Goal: Task Accomplishment & Management: Use online tool/utility

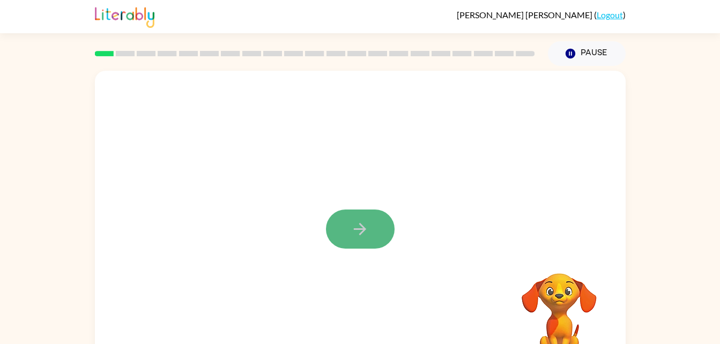
click at [351, 232] on icon "button" at bounding box center [360, 229] width 19 height 19
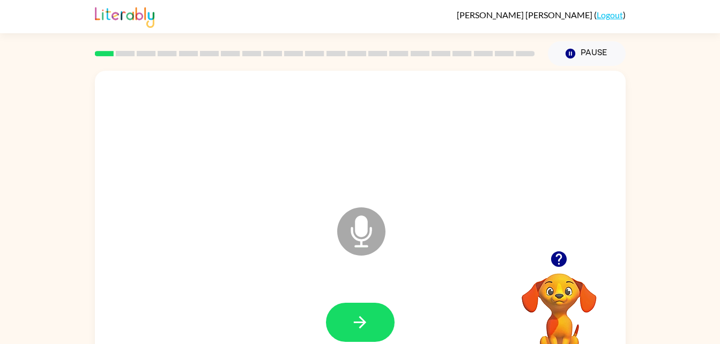
click at [361, 232] on icon "Microphone The Microphone is here when it is your turn to talk" at bounding box center [415, 245] width 161 height 80
click at [347, 234] on icon at bounding box center [361, 232] width 48 height 48
click at [354, 231] on icon at bounding box center [361, 232] width 48 height 48
click at [364, 305] on button "button" at bounding box center [360, 322] width 69 height 39
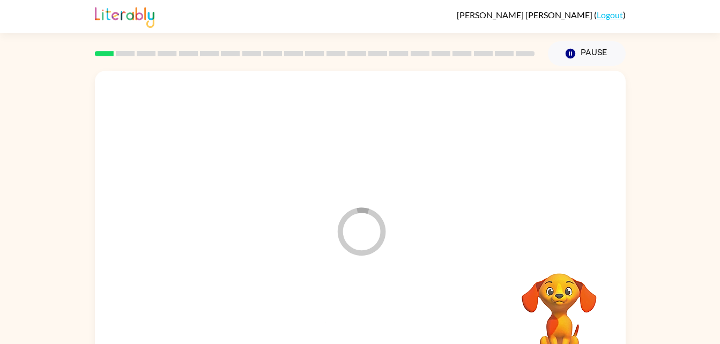
click at [355, 316] on div at bounding box center [360, 323] width 509 height 88
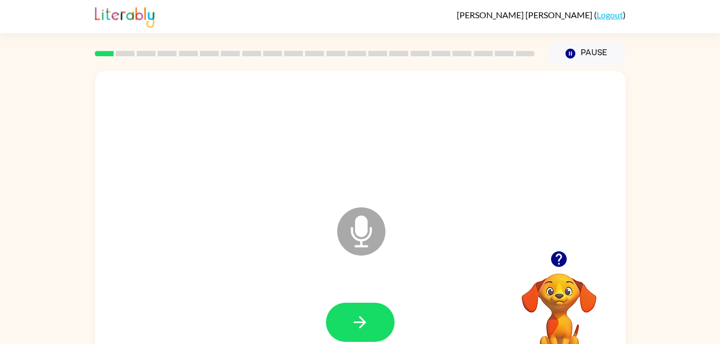
click at [361, 228] on icon "Microphone The Microphone is here when it is your turn to talk" at bounding box center [415, 245] width 161 height 80
click at [353, 221] on icon at bounding box center [361, 232] width 48 height 48
click at [350, 314] on button "button" at bounding box center [360, 322] width 69 height 39
click at [343, 321] on button "button" at bounding box center [360, 322] width 69 height 39
click at [371, 231] on icon "Microphone The Microphone is here when it is your turn to talk" at bounding box center [415, 245] width 161 height 80
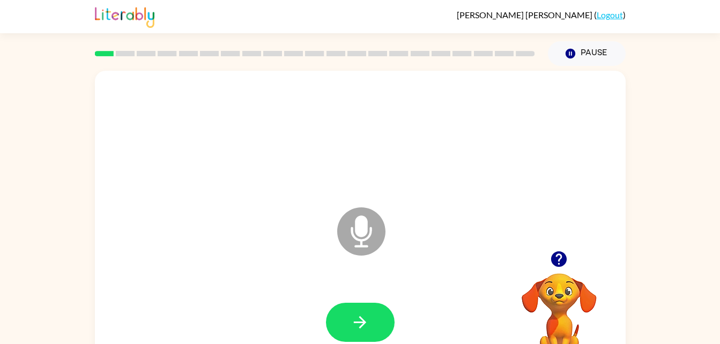
click at [366, 234] on icon "Microphone The Microphone is here when it is your turn to talk" at bounding box center [415, 245] width 161 height 80
click at [364, 241] on icon at bounding box center [361, 232] width 48 height 48
click at [366, 239] on icon "Microphone The Microphone is here when it is your turn to talk" at bounding box center [415, 245] width 161 height 80
click at [371, 241] on icon at bounding box center [361, 232] width 48 height 48
click at [379, 239] on icon at bounding box center [361, 232] width 48 height 48
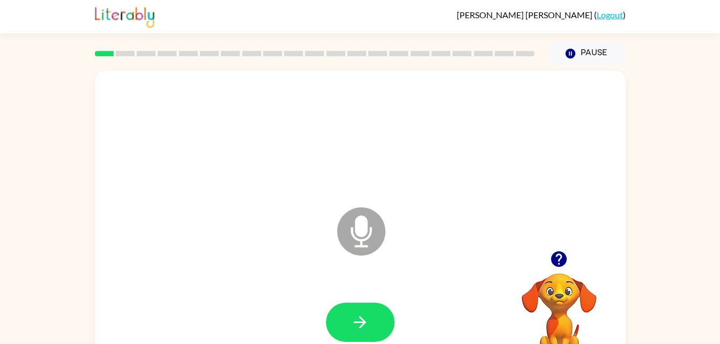
click at [386, 219] on icon "Microphone The Microphone is here when it is your turn to talk" at bounding box center [415, 245] width 161 height 80
click at [381, 225] on icon at bounding box center [361, 232] width 48 height 48
click at [377, 237] on icon at bounding box center [361, 232] width 48 height 48
click at [374, 234] on icon at bounding box center [361, 232] width 48 height 48
click at [380, 234] on icon at bounding box center [361, 232] width 48 height 48
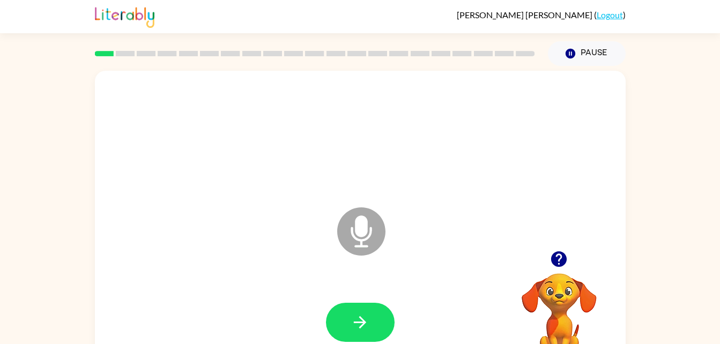
click at [380, 232] on icon at bounding box center [361, 232] width 48 height 48
click at [382, 235] on icon at bounding box center [361, 232] width 48 height 48
click at [383, 243] on icon "Microphone The Microphone is here when it is your turn to talk" at bounding box center [415, 245] width 161 height 80
click at [371, 330] on button "button" at bounding box center [360, 322] width 69 height 39
click at [366, 315] on icon "button" at bounding box center [360, 322] width 19 height 19
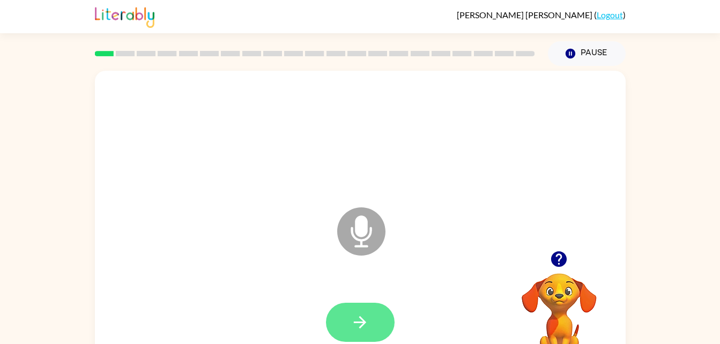
click at [374, 327] on button "button" at bounding box center [360, 322] width 69 height 39
click at [362, 323] on icon "button" at bounding box center [360, 322] width 12 height 12
click at [341, 311] on button "button" at bounding box center [360, 322] width 69 height 39
click at [365, 314] on icon "button" at bounding box center [360, 322] width 19 height 19
click at [360, 330] on icon "button" at bounding box center [360, 322] width 19 height 19
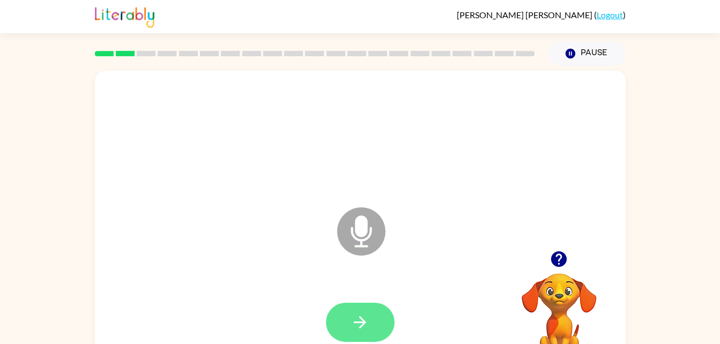
click at [372, 329] on button "button" at bounding box center [360, 322] width 69 height 39
click at [361, 319] on icon "button" at bounding box center [360, 322] width 12 height 12
click at [354, 324] on icon "button" at bounding box center [360, 322] width 19 height 19
click at [356, 226] on icon "Microphone The Microphone is here when it is your turn to talk" at bounding box center [415, 245] width 161 height 80
click at [362, 218] on icon "Microphone The Microphone is here when it is your turn to talk" at bounding box center [415, 245] width 161 height 80
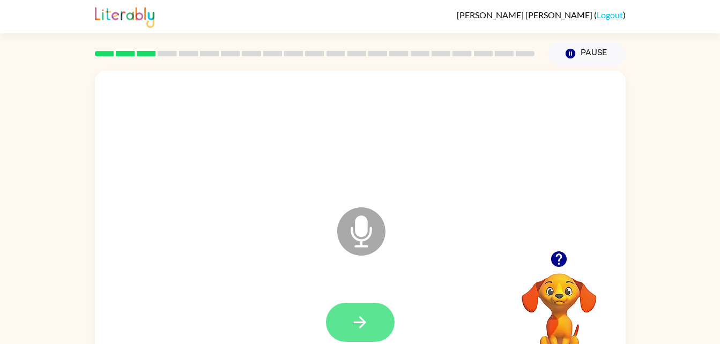
click at [364, 314] on icon "button" at bounding box center [360, 322] width 19 height 19
click at [339, 333] on button "button" at bounding box center [360, 322] width 69 height 39
click at [360, 313] on icon "button" at bounding box center [360, 322] width 19 height 19
click at [345, 334] on button "button" at bounding box center [360, 322] width 69 height 39
click at [364, 320] on icon "button" at bounding box center [360, 322] width 19 height 19
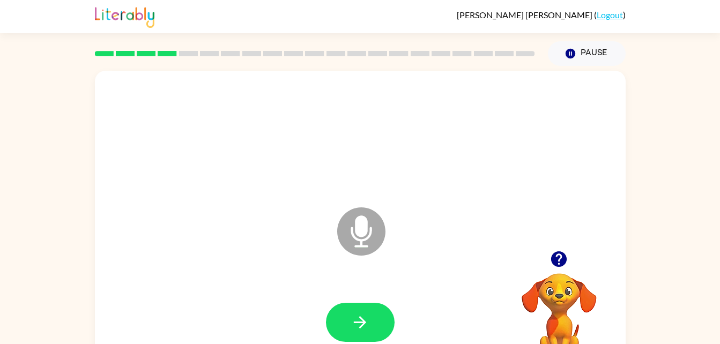
click at [208, 150] on div at bounding box center [360, 136] width 509 height 88
click at [361, 314] on icon "button" at bounding box center [360, 322] width 19 height 19
click at [347, 341] on button "button" at bounding box center [360, 322] width 69 height 39
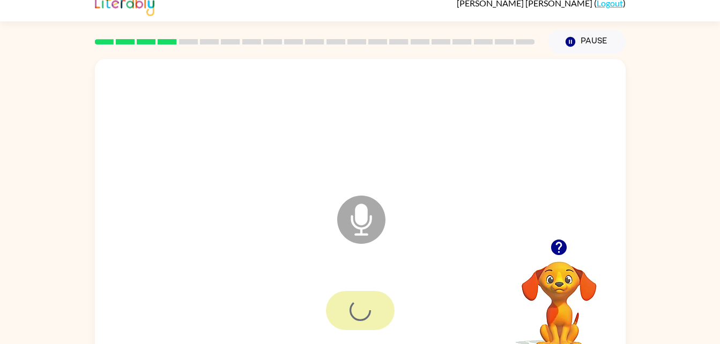
scroll to position [33, 0]
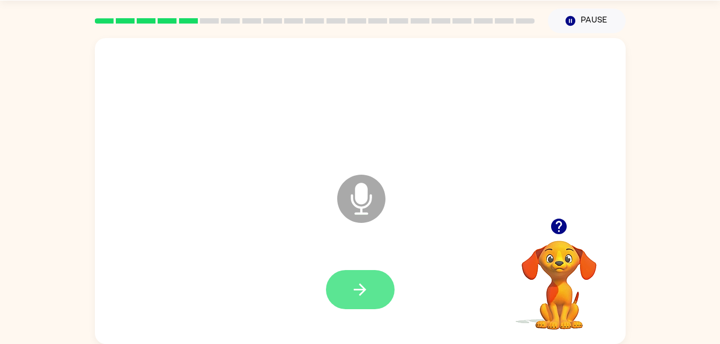
click at [355, 294] on icon "button" at bounding box center [360, 289] width 19 height 19
click at [362, 286] on icon "button" at bounding box center [360, 289] width 19 height 19
click at [349, 297] on button "button" at bounding box center [360, 289] width 69 height 39
click at [343, 286] on button "button" at bounding box center [360, 289] width 69 height 39
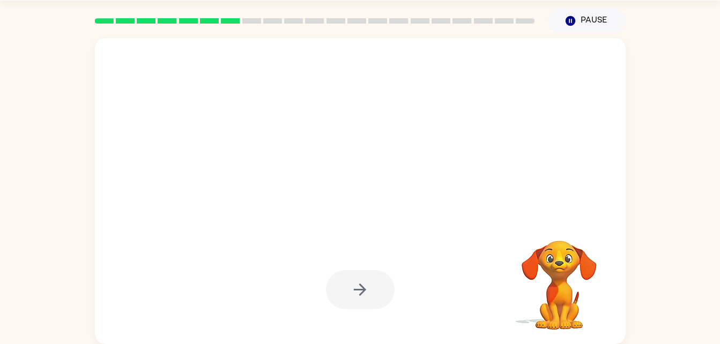
drag, startPoint x: 343, startPoint y: 286, endPoint x: 261, endPoint y: 233, distance: 97.7
click at [261, 233] on div at bounding box center [360, 191] width 531 height 306
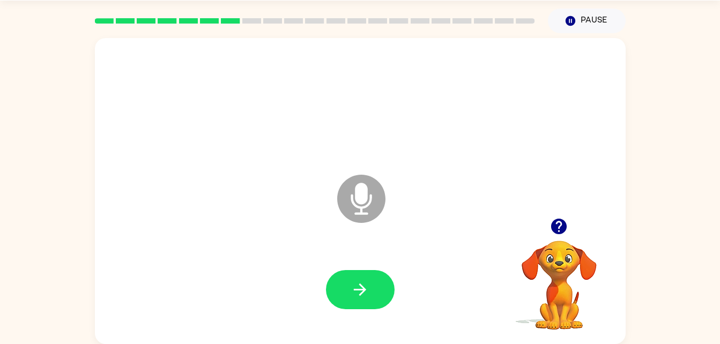
drag, startPoint x: 342, startPoint y: 302, endPoint x: 281, endPoint y: 227, distance: 96.5
click at [281, 227] on div "Microphone The Microphone is here when it is your turn to talk" at bounding box center [360, 191] width 531 height 306
click at [375, 284] on button "button" at bounding box center [360, 289] width 69 height 39
click at [365, 287] on icon "button" at bounding box center [360, 289] width 19 height 19
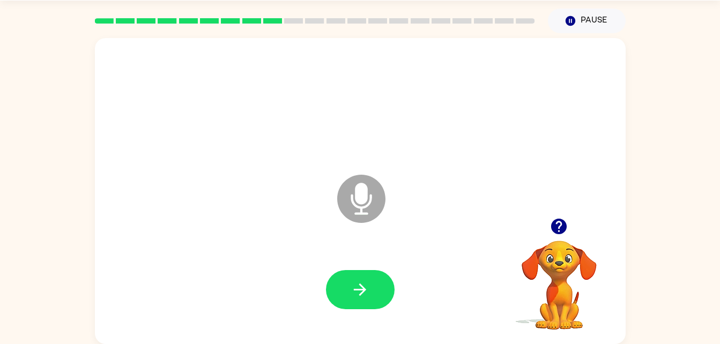
click at [365, 287] on icon "button" at bounding box center [360, 289] width 19 height 19
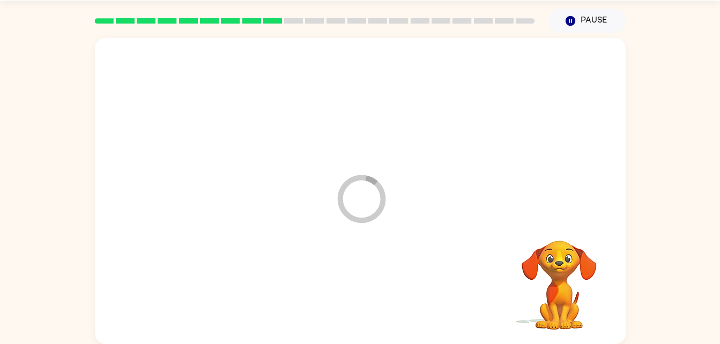
click at [365, 287] on div at bounding box center [360, 290] width 509 height 88
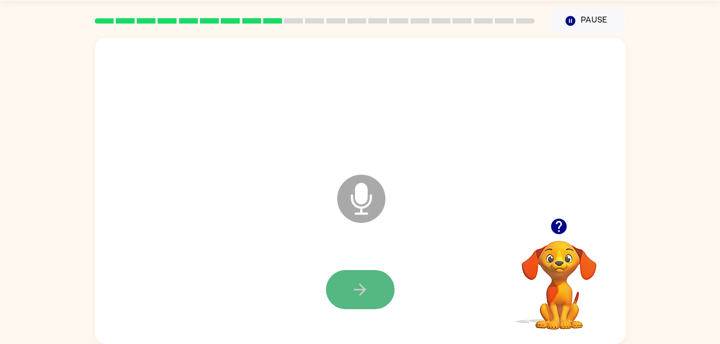
click at [365, 286] on icon "button" at bounding box center [360, 289] width 19 height 19
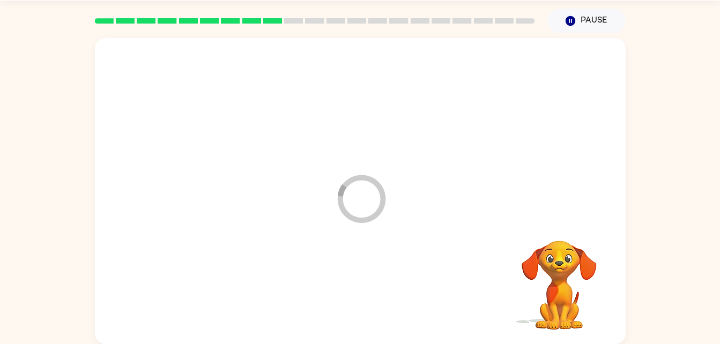
click at [365, 286] on div at bounding box center [360, 290] width 509 height 88
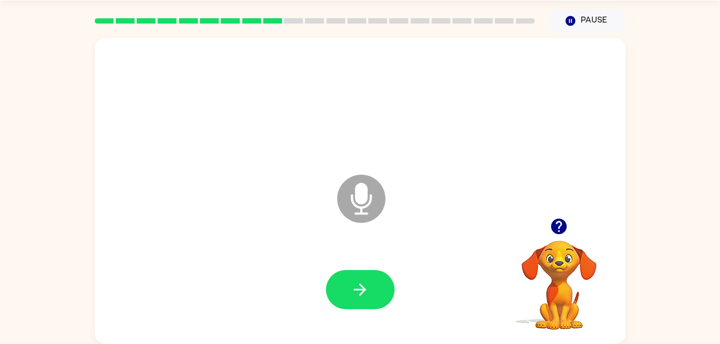
click at [365, 286] on icon "button" at bounding box center [360, 289] width 19 height 19
click at [364, 282] on icon "button" at bounding box center [360, 289] width 19 height 19
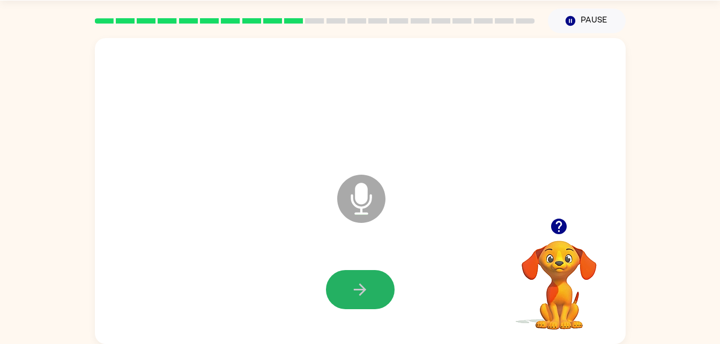
click at [364, 282] on icon "button" at bounding box center [360, 289] width 19 height 19
click at [366, 294] on icon "button" at bounding box center [360, 289] width 19 height 19
click at [366, 275] on button "button" at bounding box center [360, 289] width 69 height 39
drag, startPoint x: 362, startPoint y: 301, endPoint x: 361, endPoint y: 309, distance: 7.7
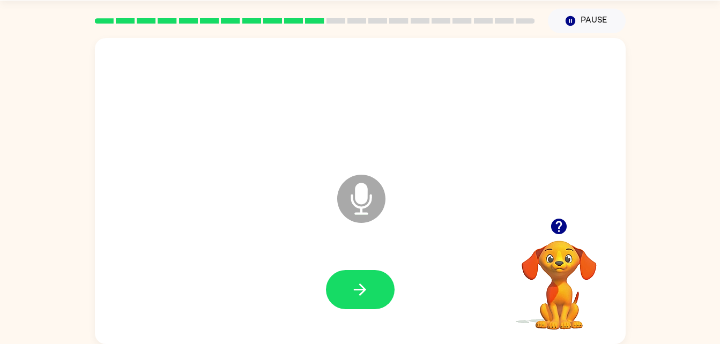
click at [361, 309] on button "button" at bounding box center [360, 289] width 69 height 39
drag, startPoint x: 361, startPoint y: 309, endPoint x: 355, endPoint y: 301, distance: 9.5
click at [355, 301] on button "button" at bounding box center [360, 289] width 69 height 39
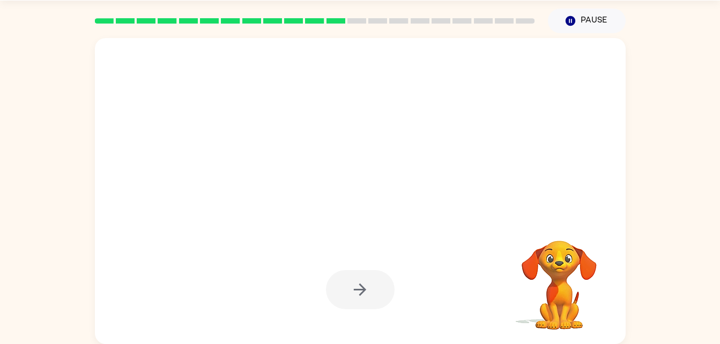
click at [355, 301] on div at bounding box center [360, 289] width 69 height 39
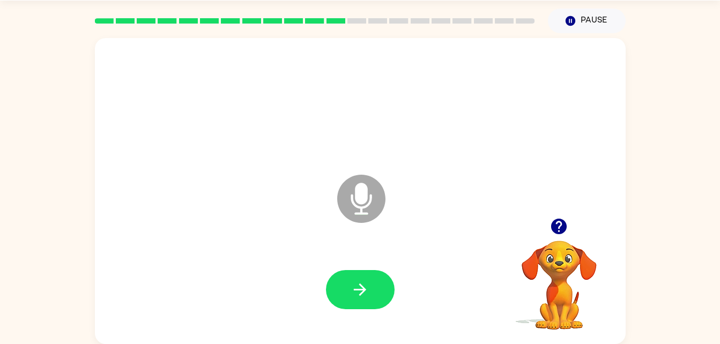
click at [355, 301] on div at bounding box center [360, 289] width 69 height 39
click at [355, 301] on button "button" at bounding box center [360, 289] width 69 height 39
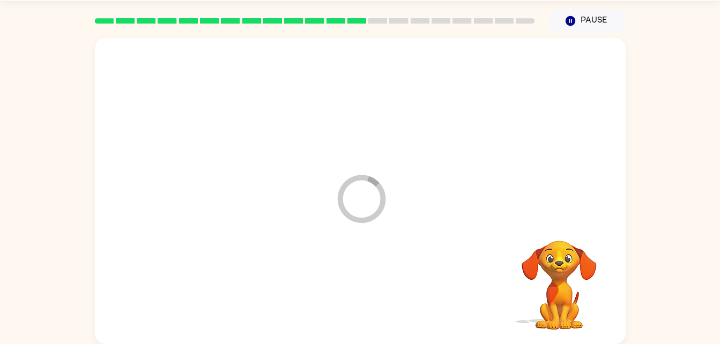
click at [355, 301] on div at bounding box center [360, 290] width 509 height 88
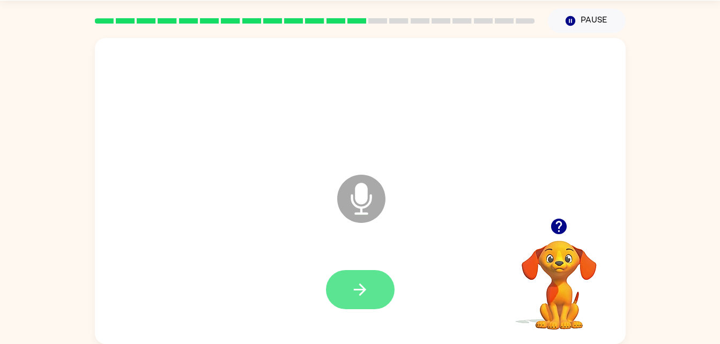
click at [357, 291] on icon "button" at bounding box center [360, 289] width 19 height 19
click at [354, 280] on icon "button" at bounding box center [360, 289] width 19 height 19
click at [359, 275] on button "button" at bounding box center [360, 289] width 69 height 39
click at [343, 291] on button "button" at bounding box center [360, 289] width 69 height 39
click at [352, 272] on button "button" at bounding box center [360, 289] width 69 height 39
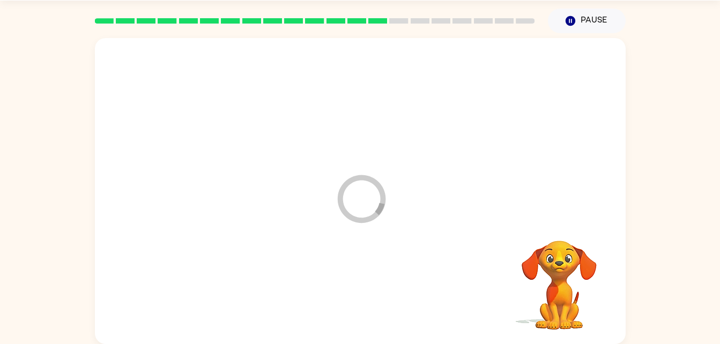
click at [345, 323] on div at bounding box center [360, 290] width 509 height 88
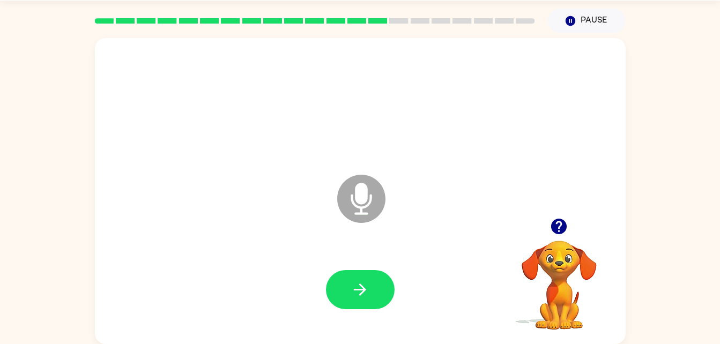
click at [384, 308] on div at bounding box center [360, 289] width 69 height 39
click at [378, 288] on button "button" at bounding box center [360, 289] width 69 height 39
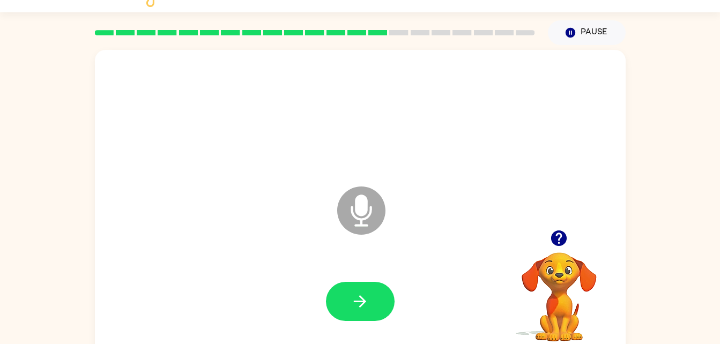
scroll to position [3, 0]
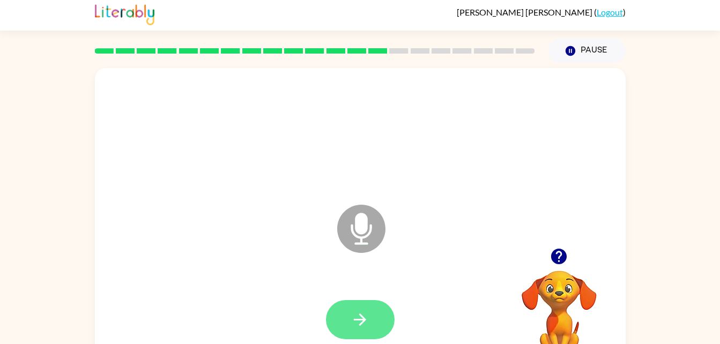
click at [352, 321] on icon "button" at bounding box center [360, 319] width 19 height 19
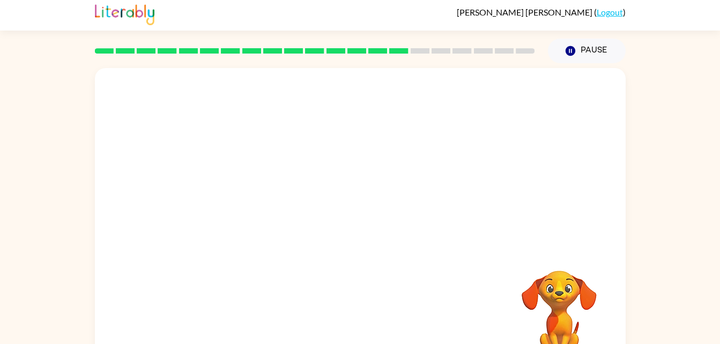
scroll to position [33, 0]
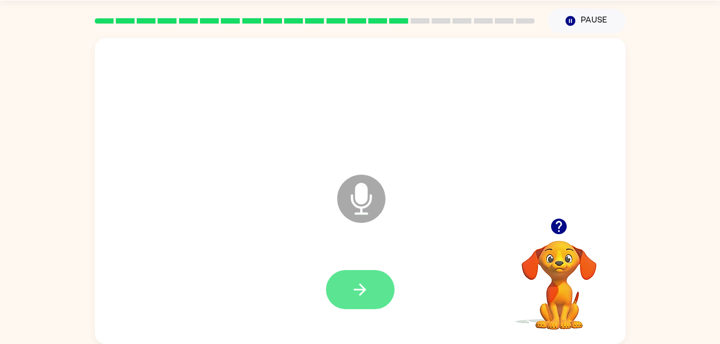
click at [367, 298] on icon "button" at bounding box center [360, 289] width 19 height 19
click at [338, 303] on button "button" at bounding box center [360, 289] width 69 height 39
click at [359, 290] on icon "button" at bounding box center [360, 290] width 12 height 12
click at [359, 275] on button "button" at bounding box center [360, 289] width 69 height 39
click at [376, 271] on button "button" at bounding box center [360, 289] width 69 height 39
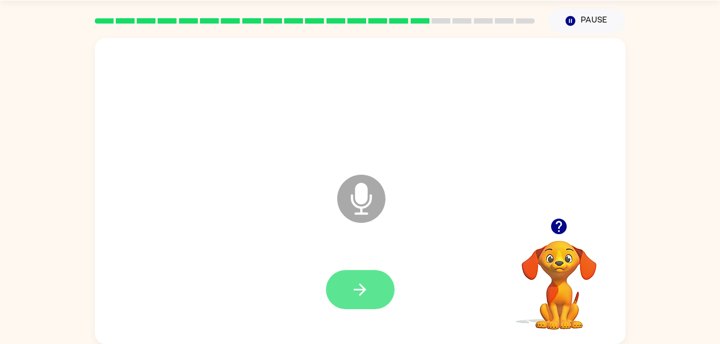
click at [345, 285] on button "button" at bounding box center [360, 289] width 69 height 39
click at [375, 264] on div at bounding box center [360, 290] width 509 height 88
click at [373, 271] on button "button" at bounding box center [360, 289] width 69 height 39
click at [373, 294] on button "button" at bounding box center [360, 289] width 69 height 39
click at [352, 288] on icon "button" at bounding box center [360, 289] width 19 height 19
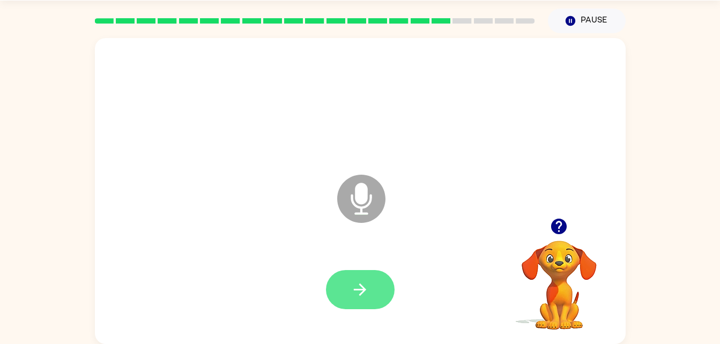
click at [334, 290] on button "button" at bounding box center [360, 289] width 69 height 39
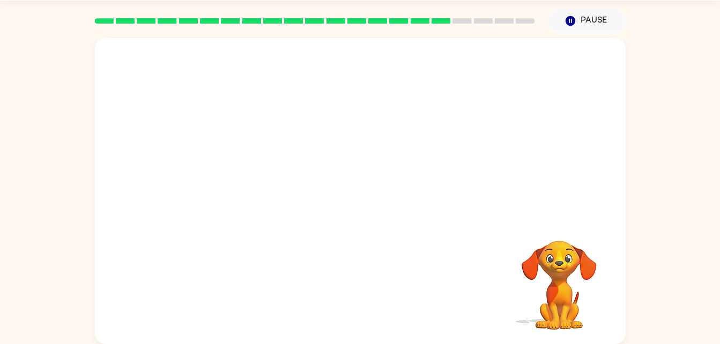
scroll to position [0, 0]
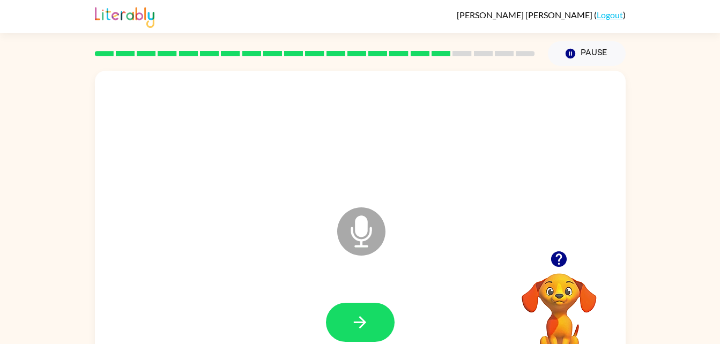
drag, startPoint x: 716, startPoint y: 151, endPoint x: 728, endPoint y: 197, distance: 48.1
click at [720, 197] on html "[PERSON_NAME] ( Logout ) Pause Pause Microphone The Microphone is here when it …" at bounding box center [360, 188] width 720 height 377
click at [355, 299] on div at bounding box center [360, 323] width 509 height 88
click at [362, 321] on icon "button" at bounding box center [360, 322] width 19 height 19
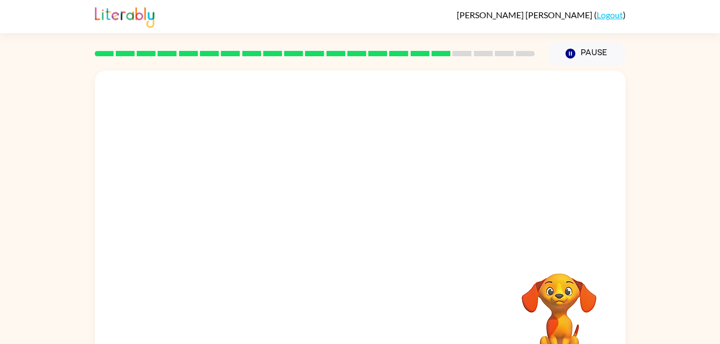
drag, startPoint x: 716, startPoint y: 248, endPoint x: 723, endPoint y: 295, distance: 47.3
click at [720, 295] on html "[PERSON_NAME] ( Logout ) Pause Pause Your browser must support playing .mp4 fil…" at bounding box center [360, 188] width 720 height 377
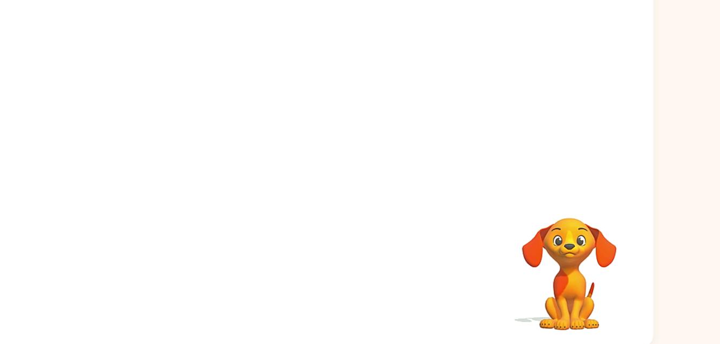
scroll to position [29, 0]
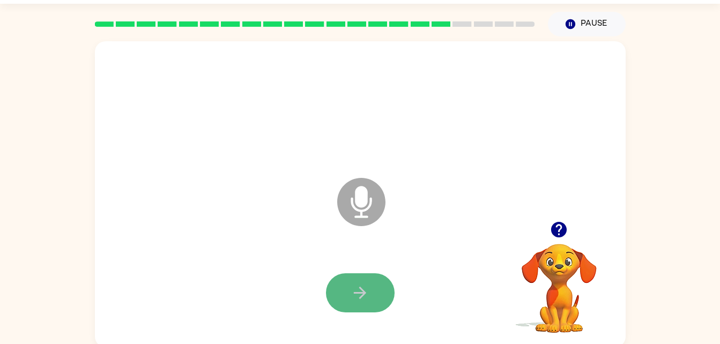
click at [349, 305] on button "button" at bounding box center [360, 292] width 69 height 39
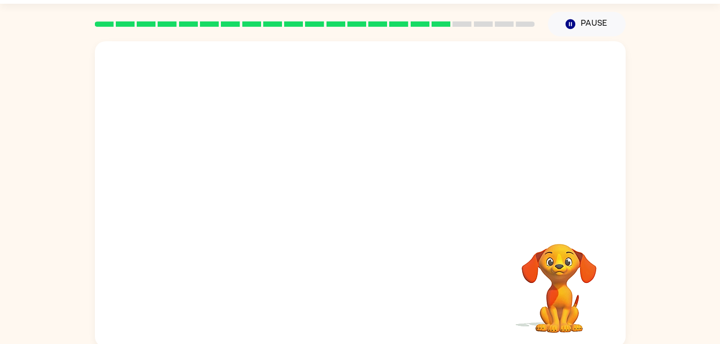
click at [349, 305] on div at bounding box center [360, 293] width 509 height 88
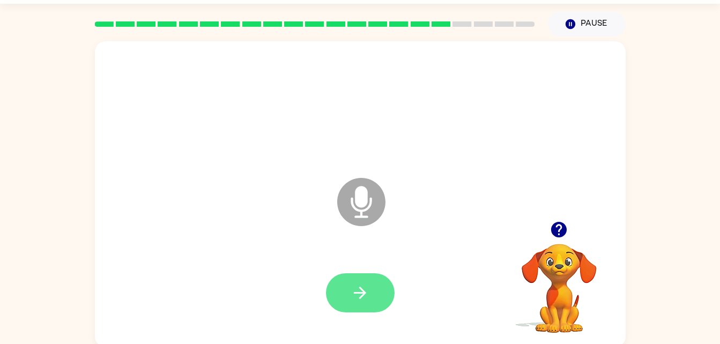
click at [358, 310] on button "button" at bounding box center [360, 292] width 69 height 39
click at [297, 344] on html "[PERSON_NAME] ( Logout ) Pause Pause Microphone The Microphone is here when it …" at bounding box center [360, 159] width 720 height 377
click at [363, 287] on icon "button" at bounding box center [360, 293] width 19 height 19
click at [356, 306] on button "button" at bounding box center [360, 292] width 69 height 39
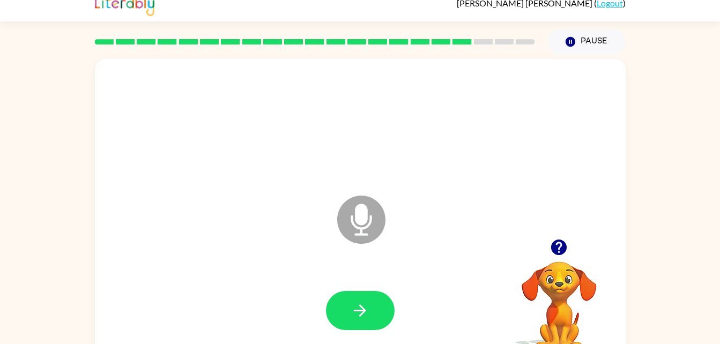
scroll to position [0, 0]
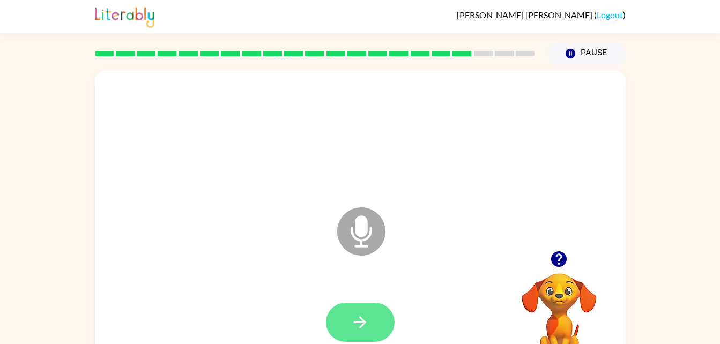
click at [376, 307] on button "button" at bounding box center [360, 322] width 69 height 39
click at [369, 317] on icon "button" at bounding box center [360, 322] width 19 height 19
click at [358, 325] on icon "button" at bounding box center [360, 322] width 19 height 19
click at [347, 316] on button "button" at bounding box center [360, 322] width 69 height 39
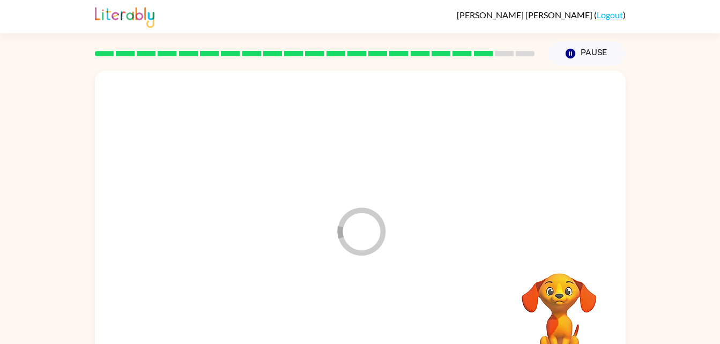
click at [354, 316] on div at bounding box center [360, 323] width 509 height 88
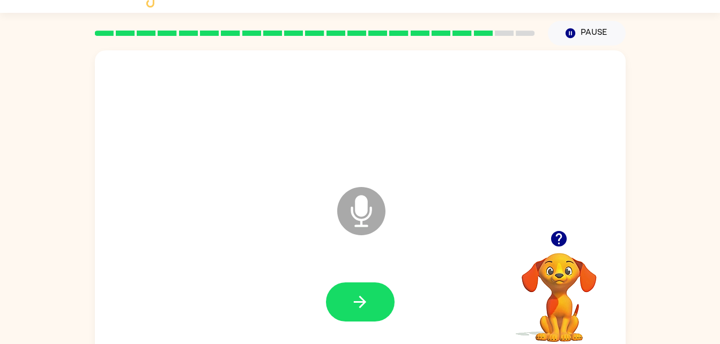
scroll to position [23, 0]
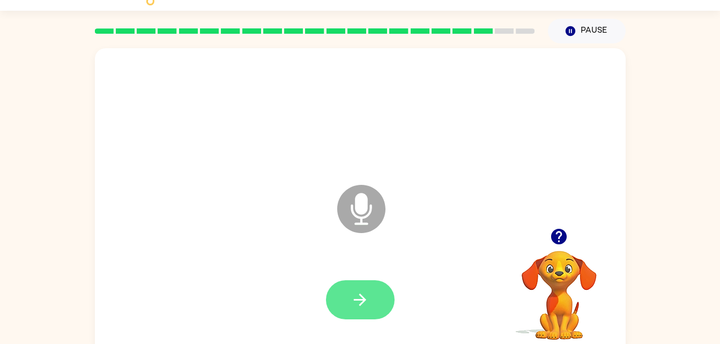
click at [380, 301] on button "button" at bounding box center [360, 299] width 69 height 39
click at [373, 303] on button "button" at bounding box center [360, 299] width 69 height 39
click at [367, 302] on icon "button" at bounding box center [360, 300] width 19 height 19
click at [358, 268] on div at bounding box center [360, 300] width 509 height 88
click at [356, 297] on icon "button" at bounding box center [360, 300] width 19 height 19
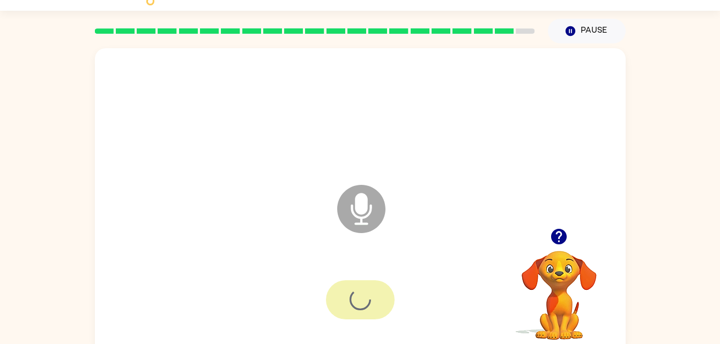
click at [357, 286] on div at bounding box center [360, 300] width 509 height 88
click at [347, 303] on button "button" at bounding box center [360, 299] width 69 height 39
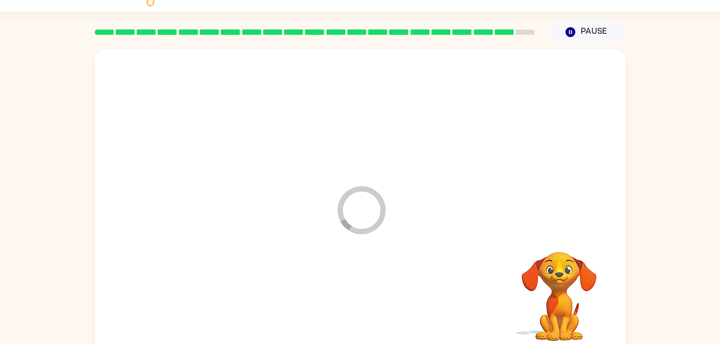
scroll to position [0, 0]
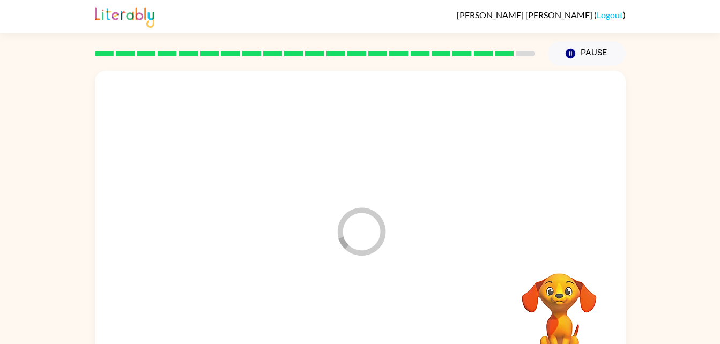
click at [367, 211] on icon at bounding box center [361, 232] width 48 height 48
click at [370, 227] on icon "Loader Your response is being sent to our graders" at bounding box center [361, 231] width 64 height 64
click at [571, 57] on icon "button" at bounding box center [570, 54] width 10 height 10
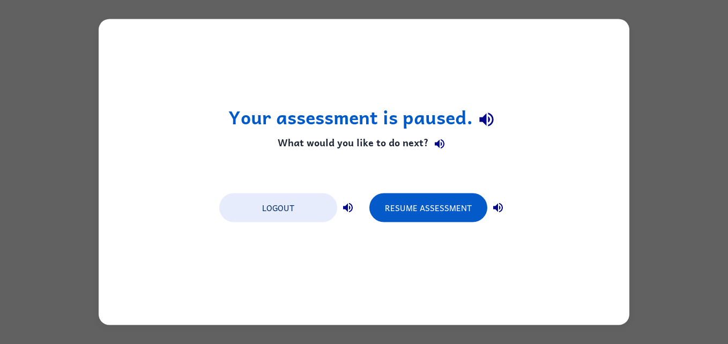
click at [499, 93] on div "Your assessment is paused. What would you like to do next? Logout Resume Assess…" at bounding box center [364, 172] width 531 height 306
click at [430, 231] on div "Your assessment is paused. What would you like to do next? Logout Resume Assess…" at bounding box center [364, 172] width 531 height 306
click at [345, 220] on div "Logout" at bounding box center [288, 207] width 139 height 30
click at [423, 218] on button "Resume Assessment" at bounding box center [428, 208] width 118 height 29
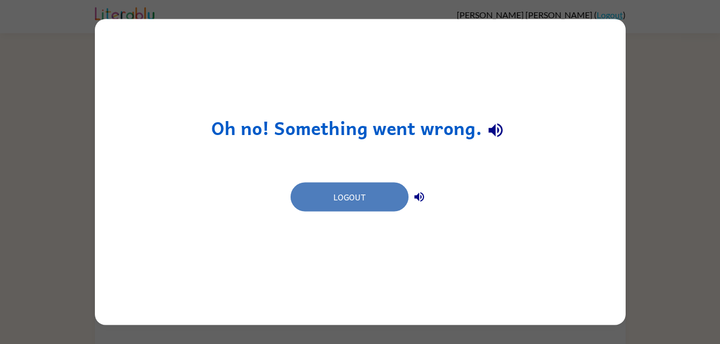
click at [381, 208] on button "Logout" at bounding box center [350, 197] width 118 height 29
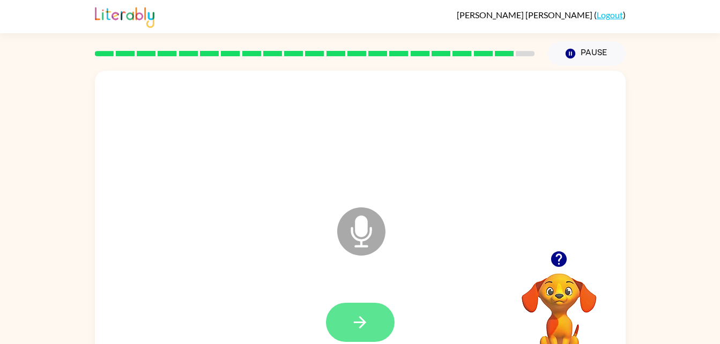
click at [360, 309] on button "button" at bounding box center [360, 322] width 69 height 39
click at [342, 319] on button "button" at bounding box center [360, 322] width 69 height 39
click at [369, 335] on button "button" at bounding box center [360, 322] width 69 height 39
click at [364, 333] on button "button" at bounding box center [360, 322] width 69 height 39
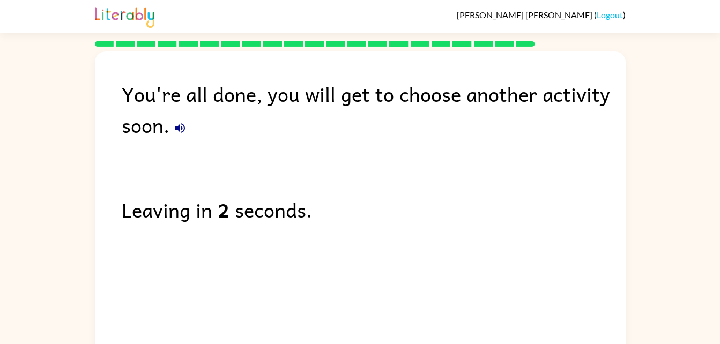
click at [177, 135] on button "button" at bounding box center [179, 127] width 21 height 21
click at [187, 123] on button "button" at bounding box center [179, 127] width 21 height 21
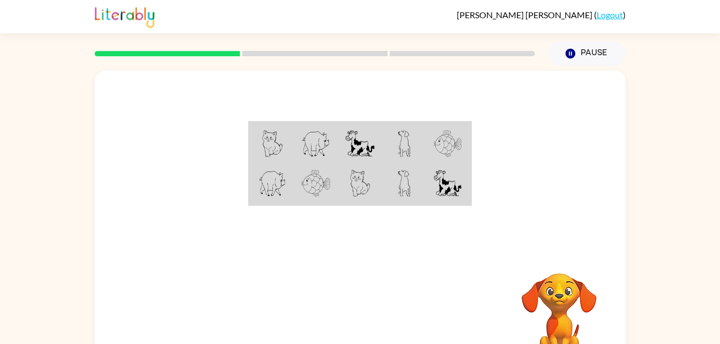
scroll to position [33, 0]
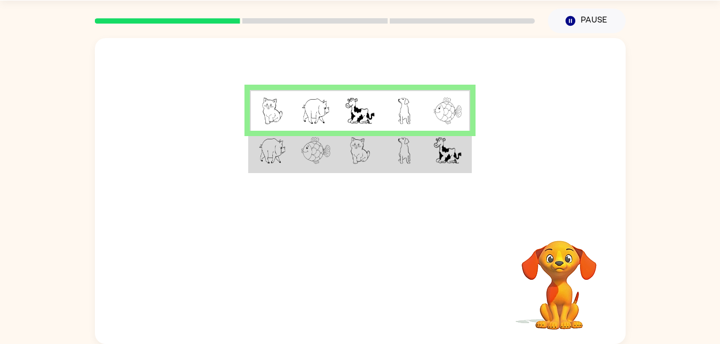
click at [317, 158] on img at bounding box center [315, 150] width 29 height 27
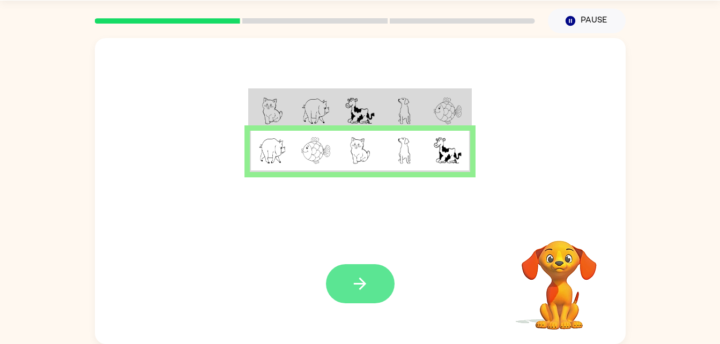
click at [353, 289] on icon "button" at bounding box center [360, 284] width 19 height 19
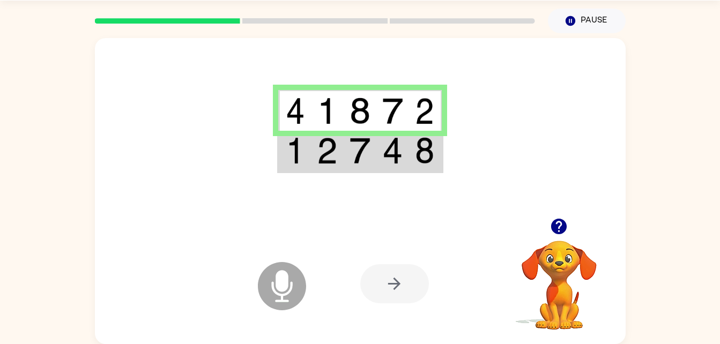
click at [337, 145] on img at bounding box center [327, 150] width 20 height 27
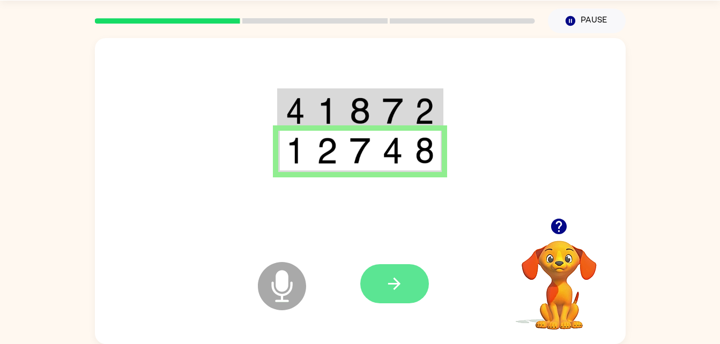
click at [390, 292] on icon "button" at bounding box center [394, 284] width 19 height 19
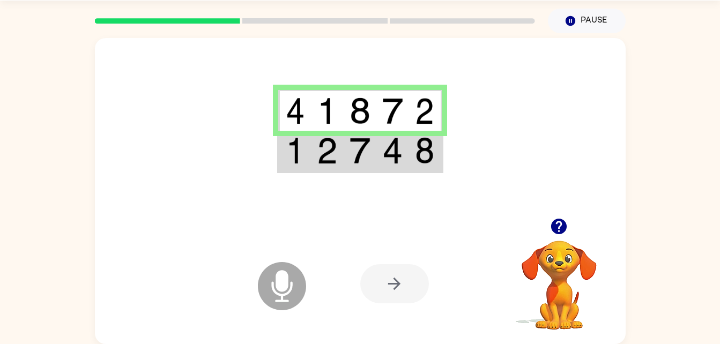
click at [304, 116] on img at bounding box center [295, 111] width 19 height 27
click at [327, 156] on img at bounding box center [327, 150] width 20 height 27
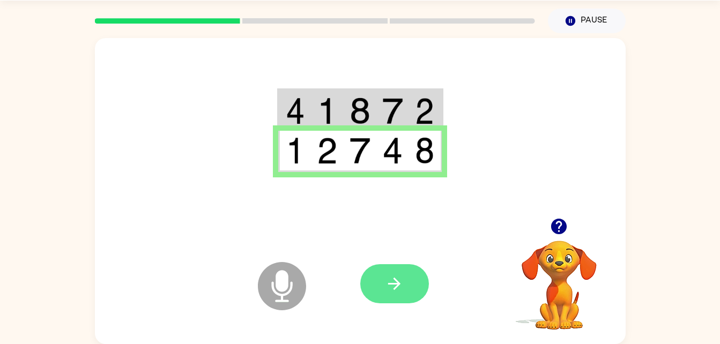
click at [380, 283] on button "button" at bounding box center [394, 283] width 69 height 39
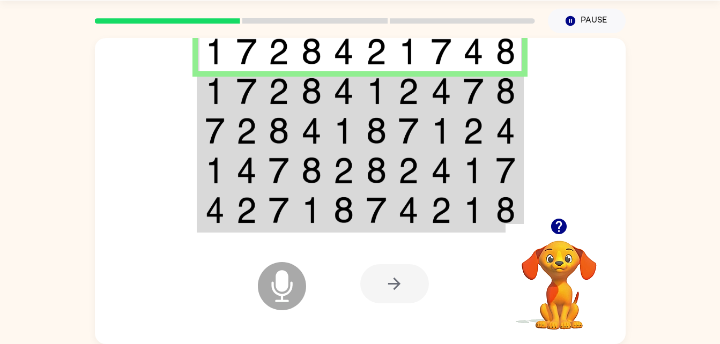
click at [275, 54] on img at bounding box center [279, 51] width 20 height 27
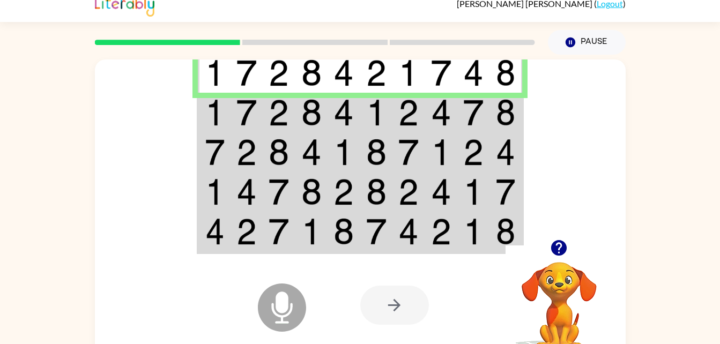
scroll to position [0, 0]
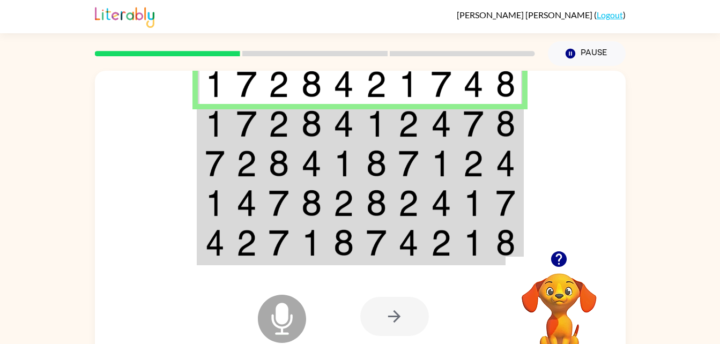
click at [306, 131] on img at bounding box center [311, 123] width 20 height 27
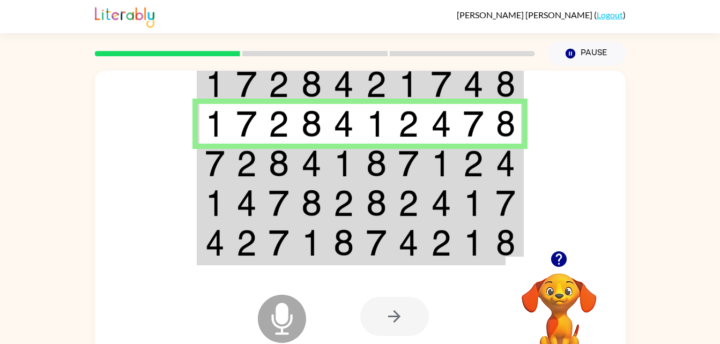
click at [252, 175] on img at bounding box center [246, 163] width 20 height 27
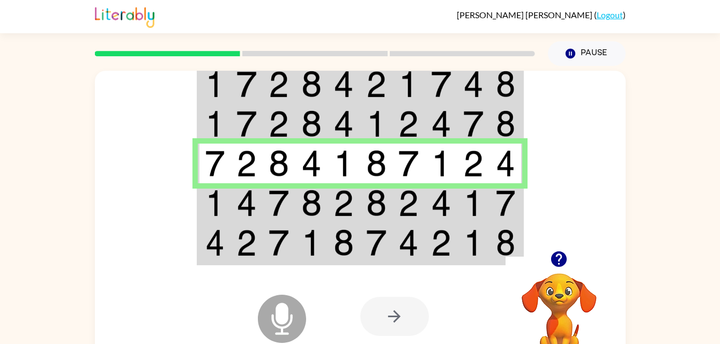
click at [199, 197] on td at bounding box center [214, 203] width 33 height 40
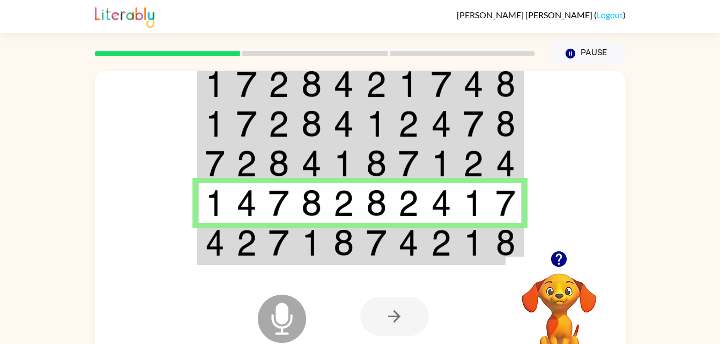
click at [277, 256] on icon at bounding box center [282, 295] width 27 height 80
click at [254, 245] on img at bounding box center [246, 243] width 20 height 27
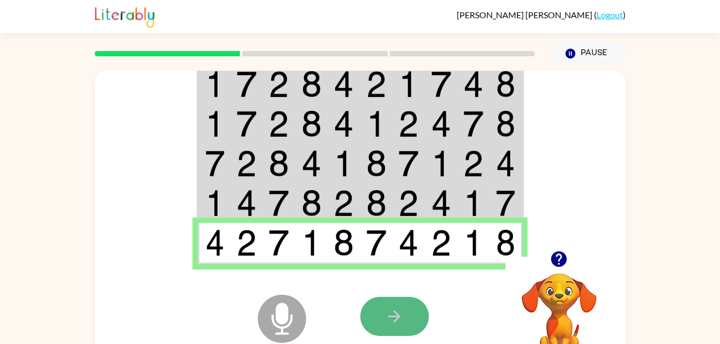
click at [365, 327] on button "button" at bounding box center [394, 316] width 69 height 39
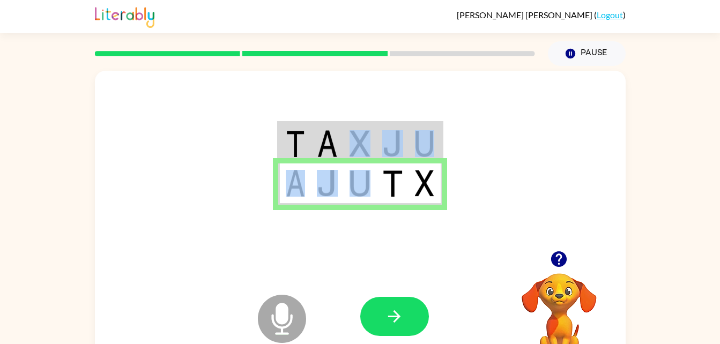
drag, startPoint x: 356, startPoint y: 161, endPoint x: 357, endPoint y: 173, distance: 11.8
click at [356, 162] on td at bounding box center [360, 143] width 33 height 41
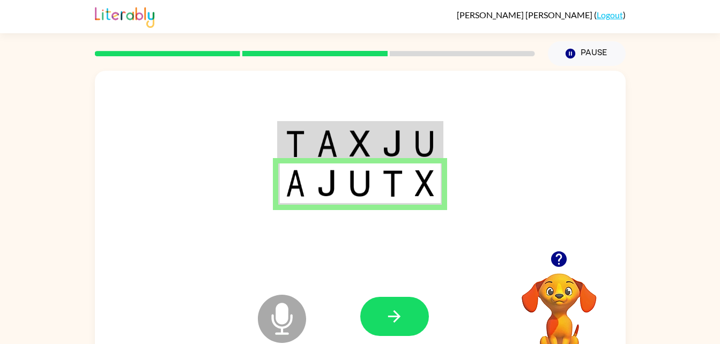
click at [360, 135] on img at bounding box center [360, 143] width 20 height 27
click at [406, 309] on button "button" at bounding box center [394, 316] width 69 height 39
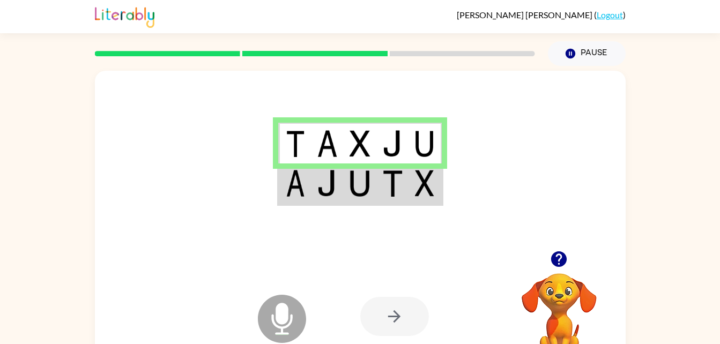
click at [376, 188] on td at bounding box center [392, 184] width 33 height 41
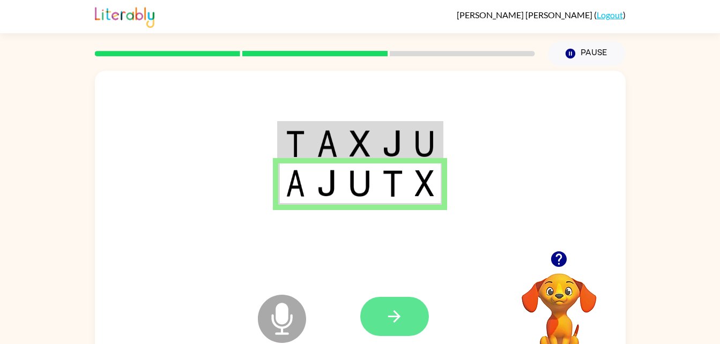
click at [402, 316] on icon "button" at bounding box center [394, 316] width 19 height 19
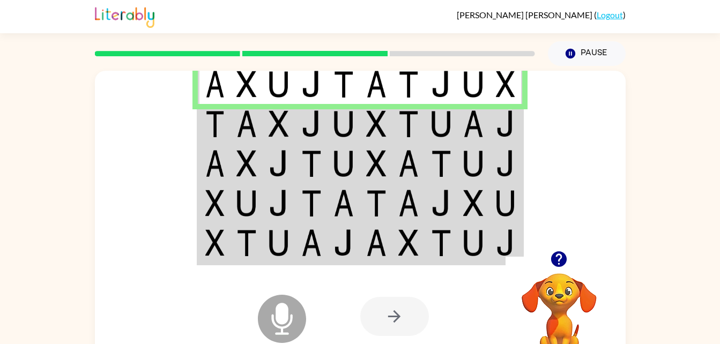
click at [344, 125] on img at bounding box center [344, 123] width 20 height 27
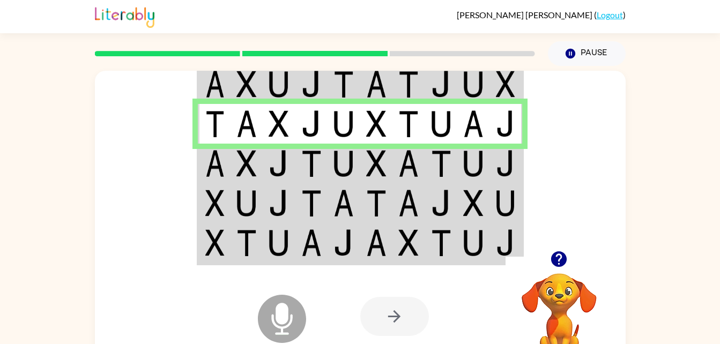
click at [329, 158] on td at bounding box center [344, 164] width 33 height 40
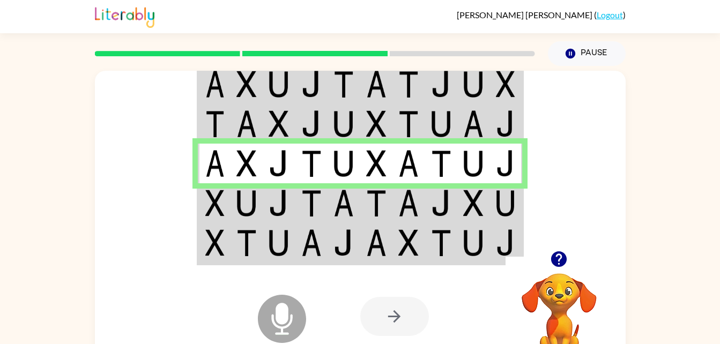
click at [338, 192] on img at bounding box center [344, 203] width 20 height 27
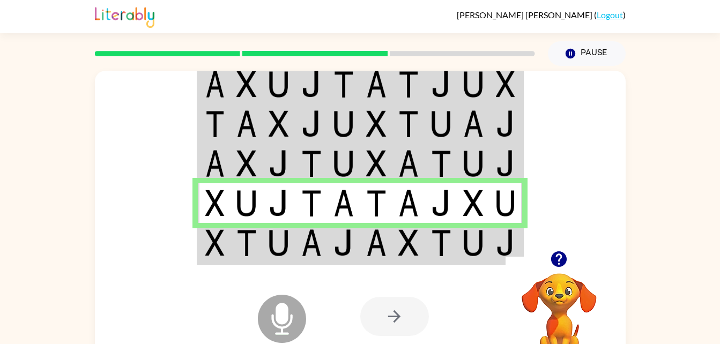
click at [348, 240] on img at bounding box center [344, 243] width 20 height 27
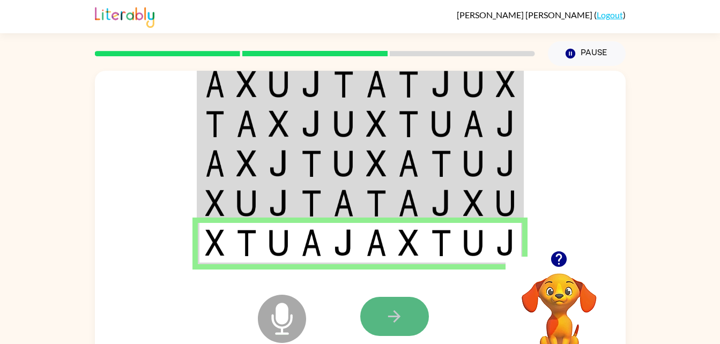
click at [380, 319] on button "button" at bounding box center [394, 316] width 69 height 39
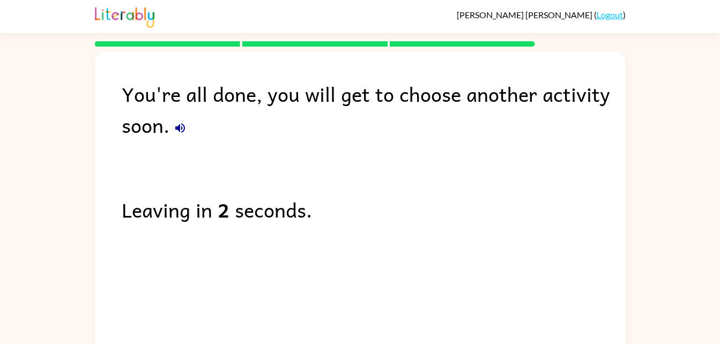
click at [175, 120] on button "button" at bounding box center [179, 127] width 21 height 21
